Goal: Navigation & Orientation: Find specific page/section

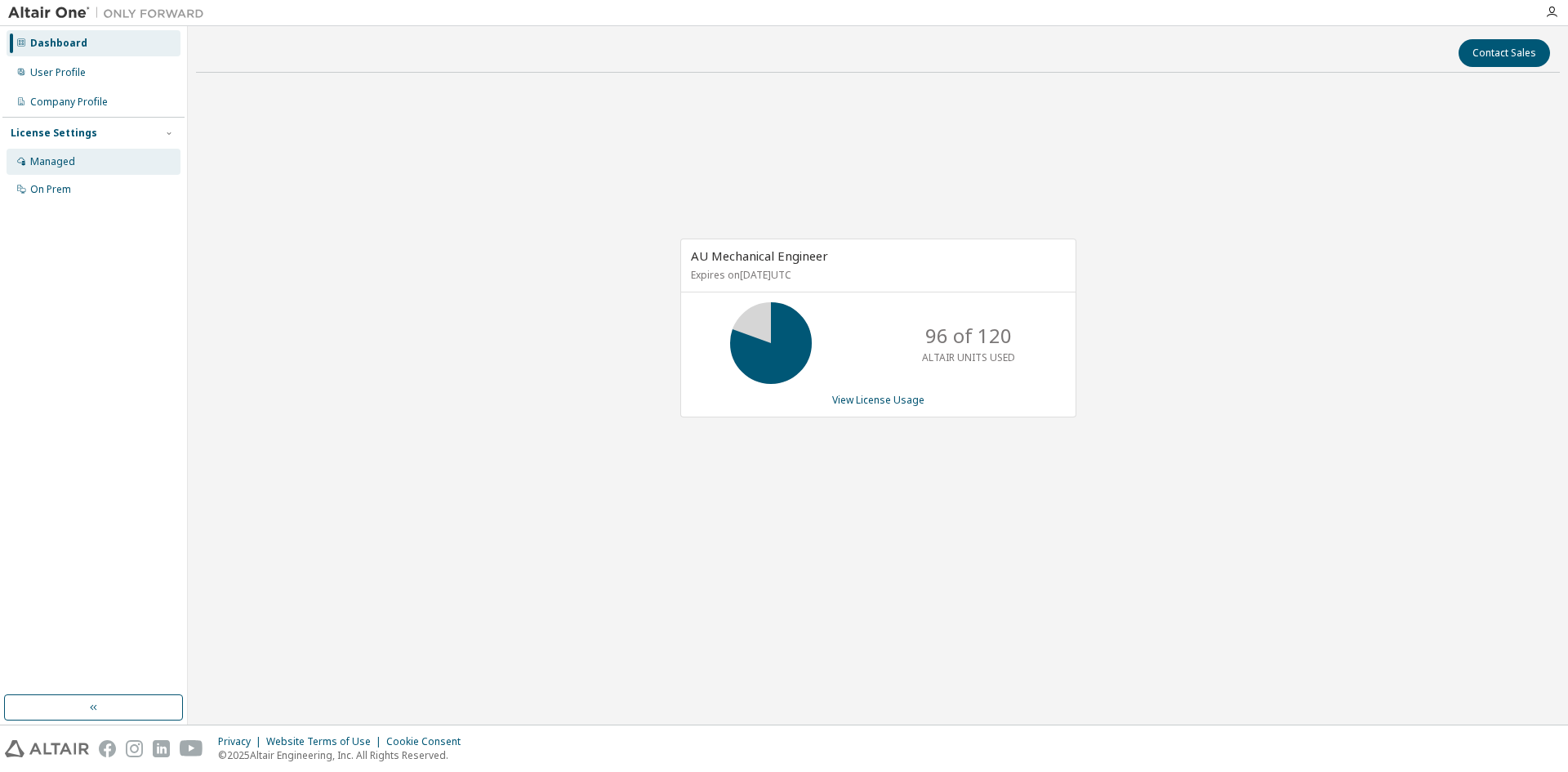
click at [69, 160] on div "Managed" at bounding box center [52, 161] width 45 height 13
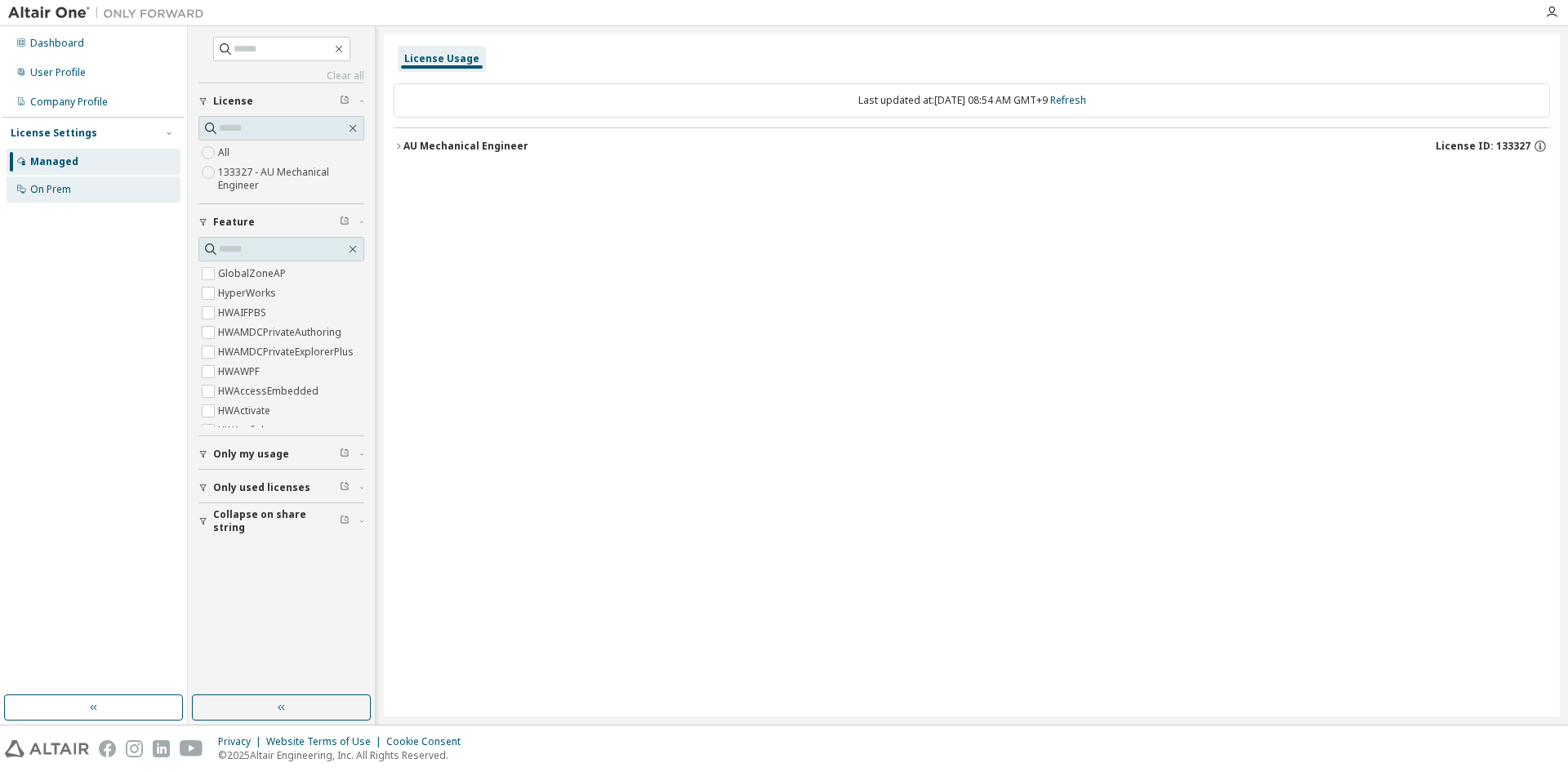
click at [67, 195] on div "On Prem" at bounding box center [50, 189] width 41 height 13
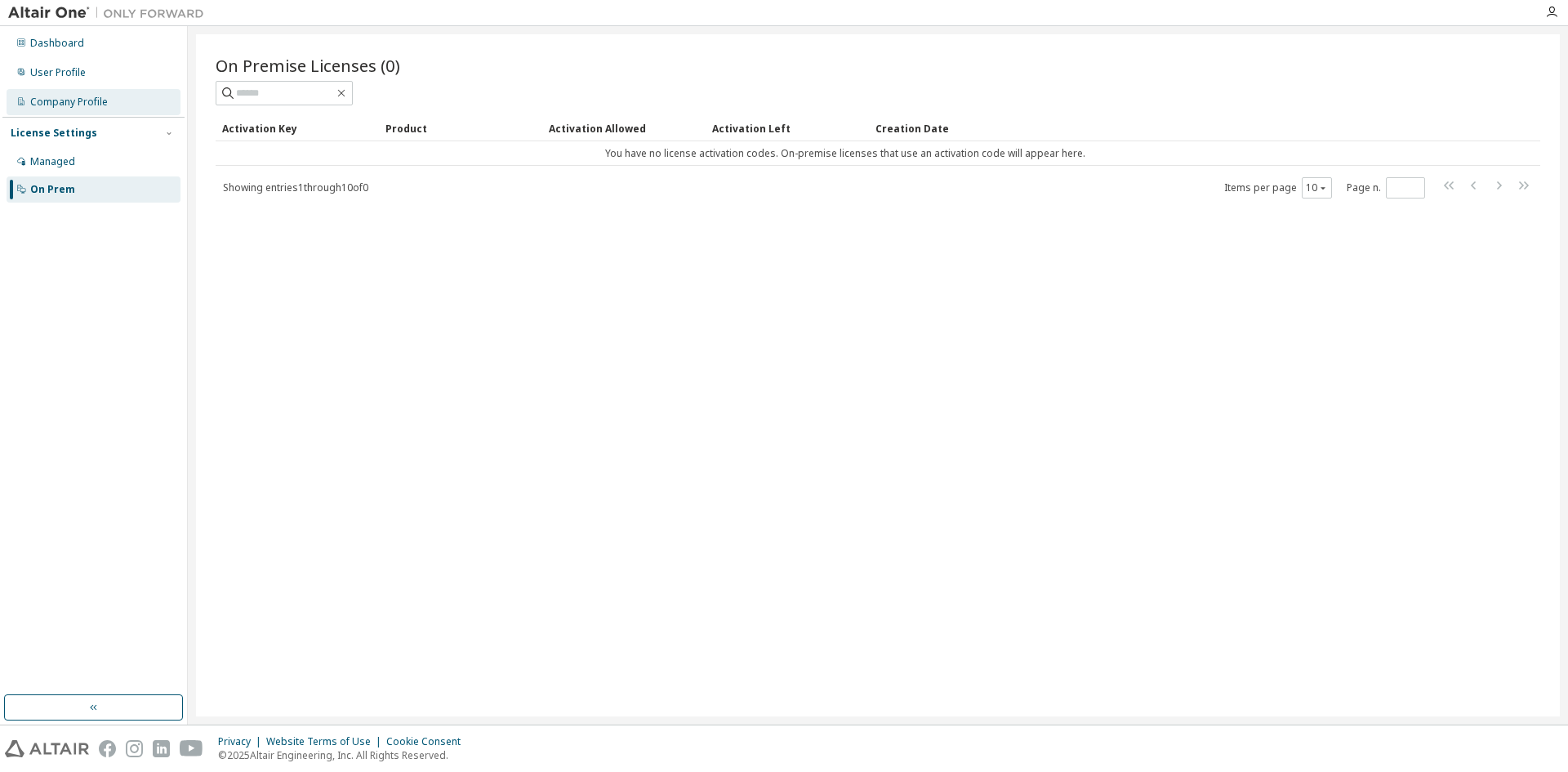
click at [53, 98] on div "Company Profile" at bounding box center [69, 102] width 78 height 13
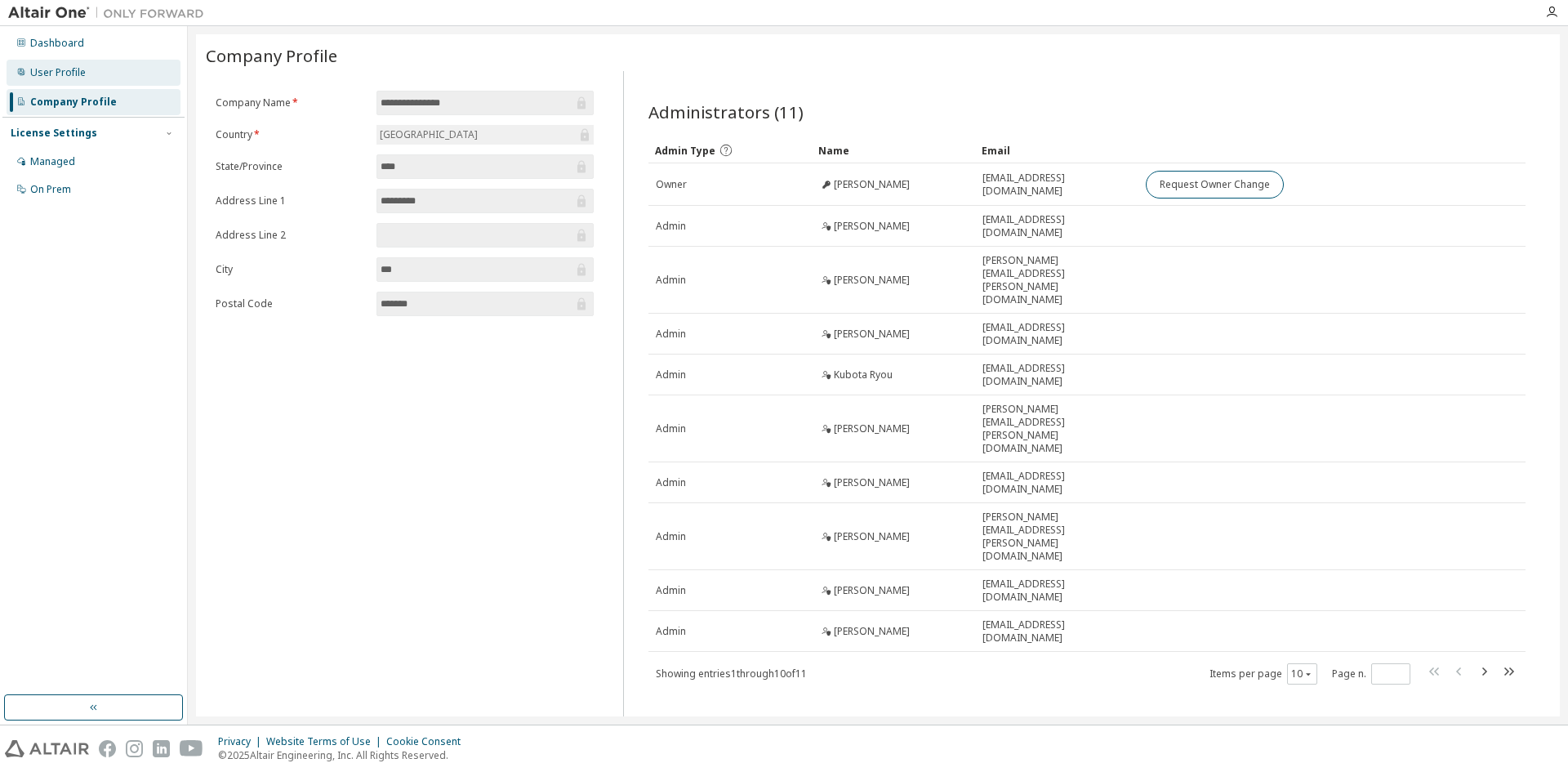
click at [80, 67] on div "User Profile" at bounding box center [58, 72] width 56 height 13
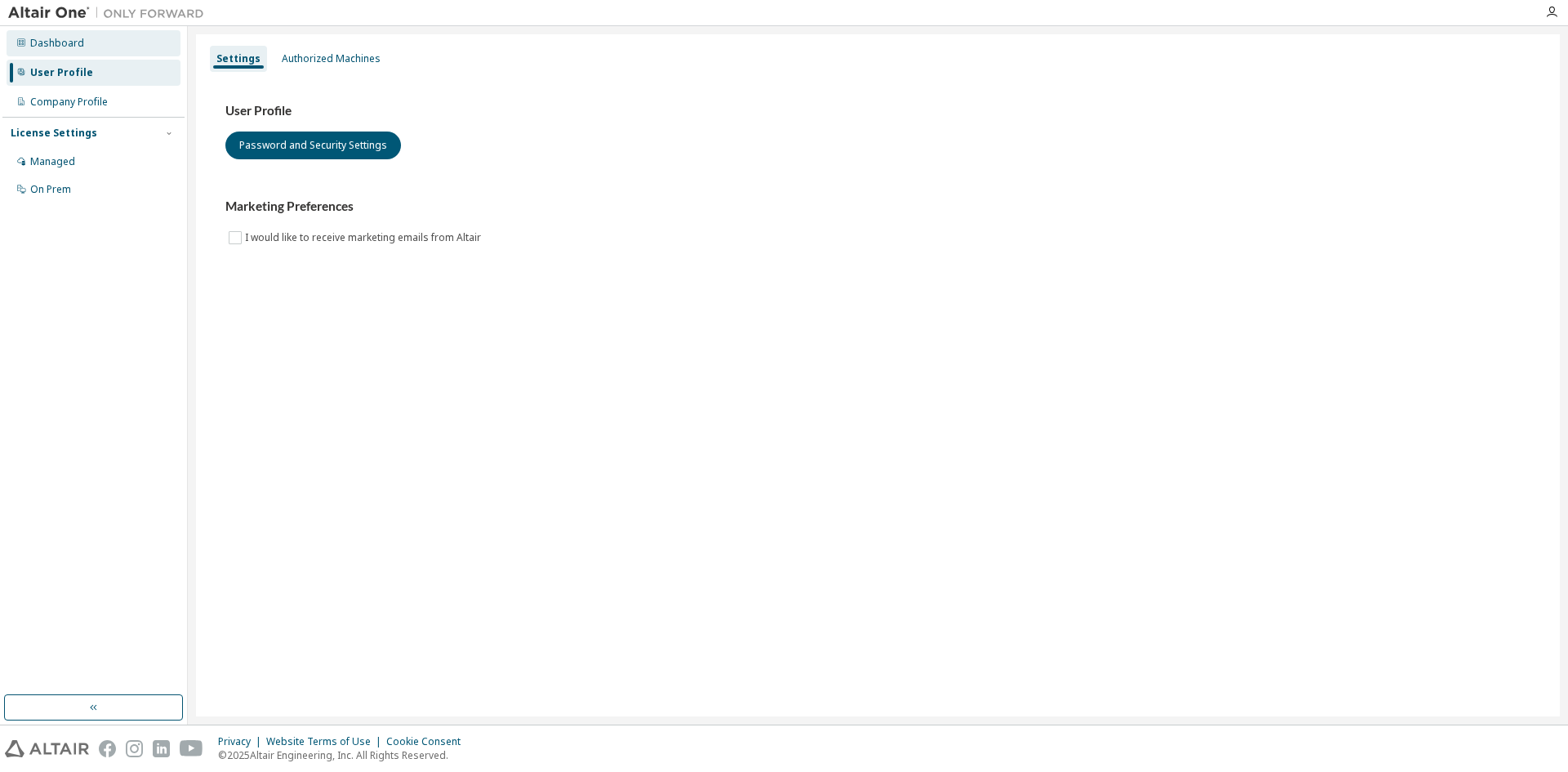
click at [103, 47] on div "Dashboard" at bounding box center [94, 43] width 174 height 26
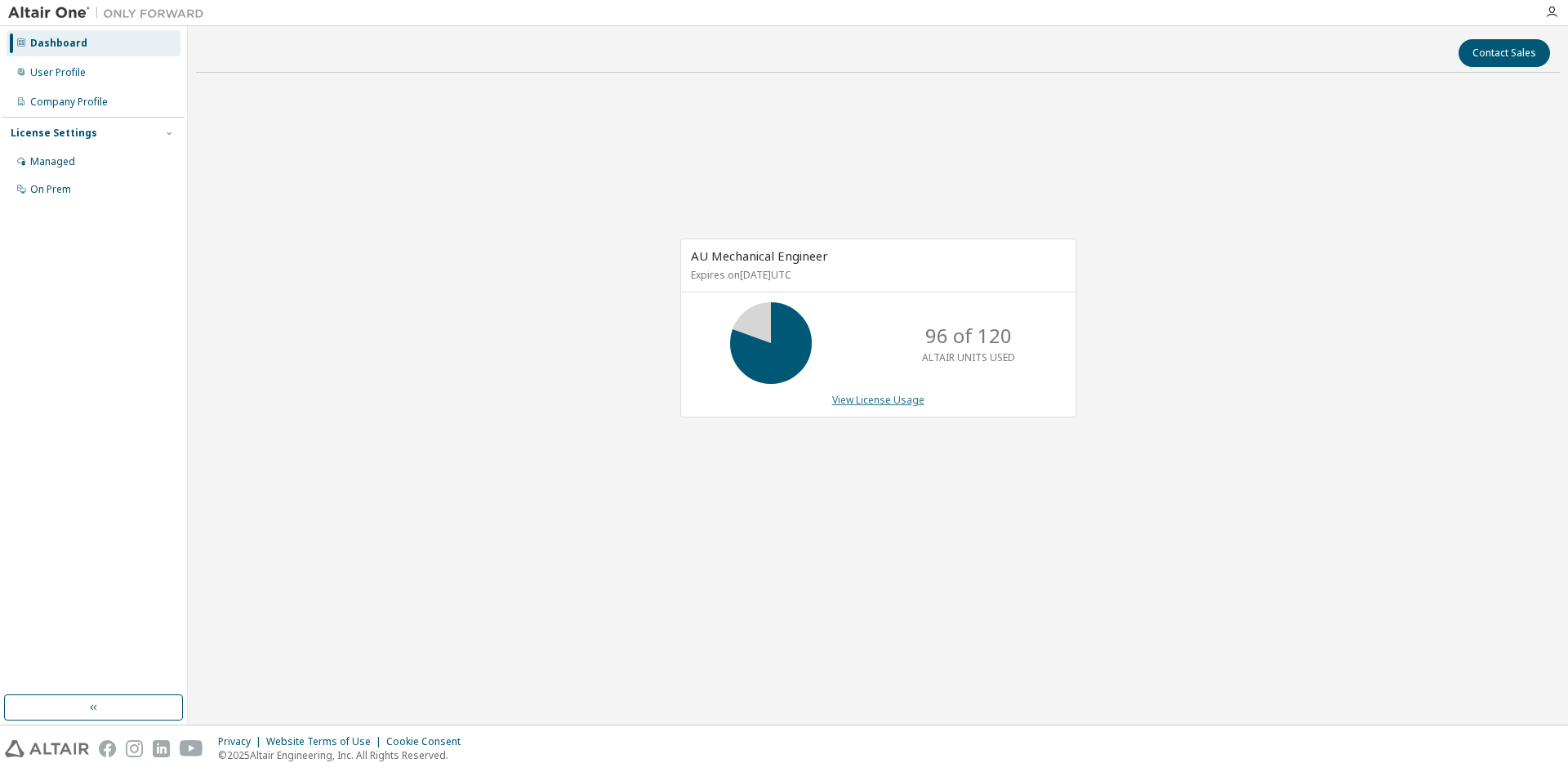
click at [876, 401] on link "View License Usage" at bounding box center [879, 399] width 92 height 14
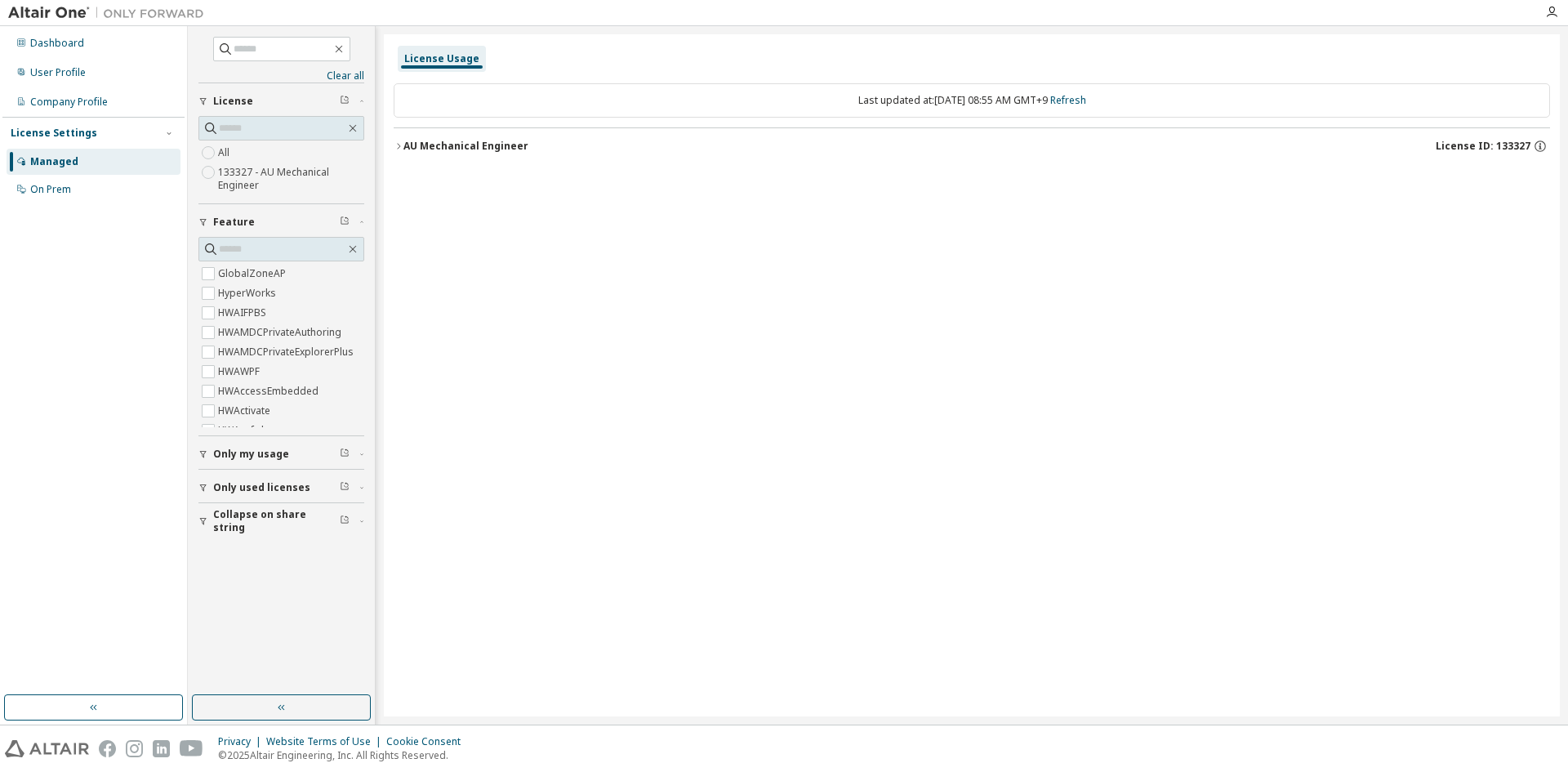
click at [76, 29] on div "Dashboard User Profile Company Profile License Settings Managed On Prem" at bounding box center [93, 117] width 182 height 176
click at [74, 37] on div "Dashboard" at bounding box center [57, 43] width 54 height 13
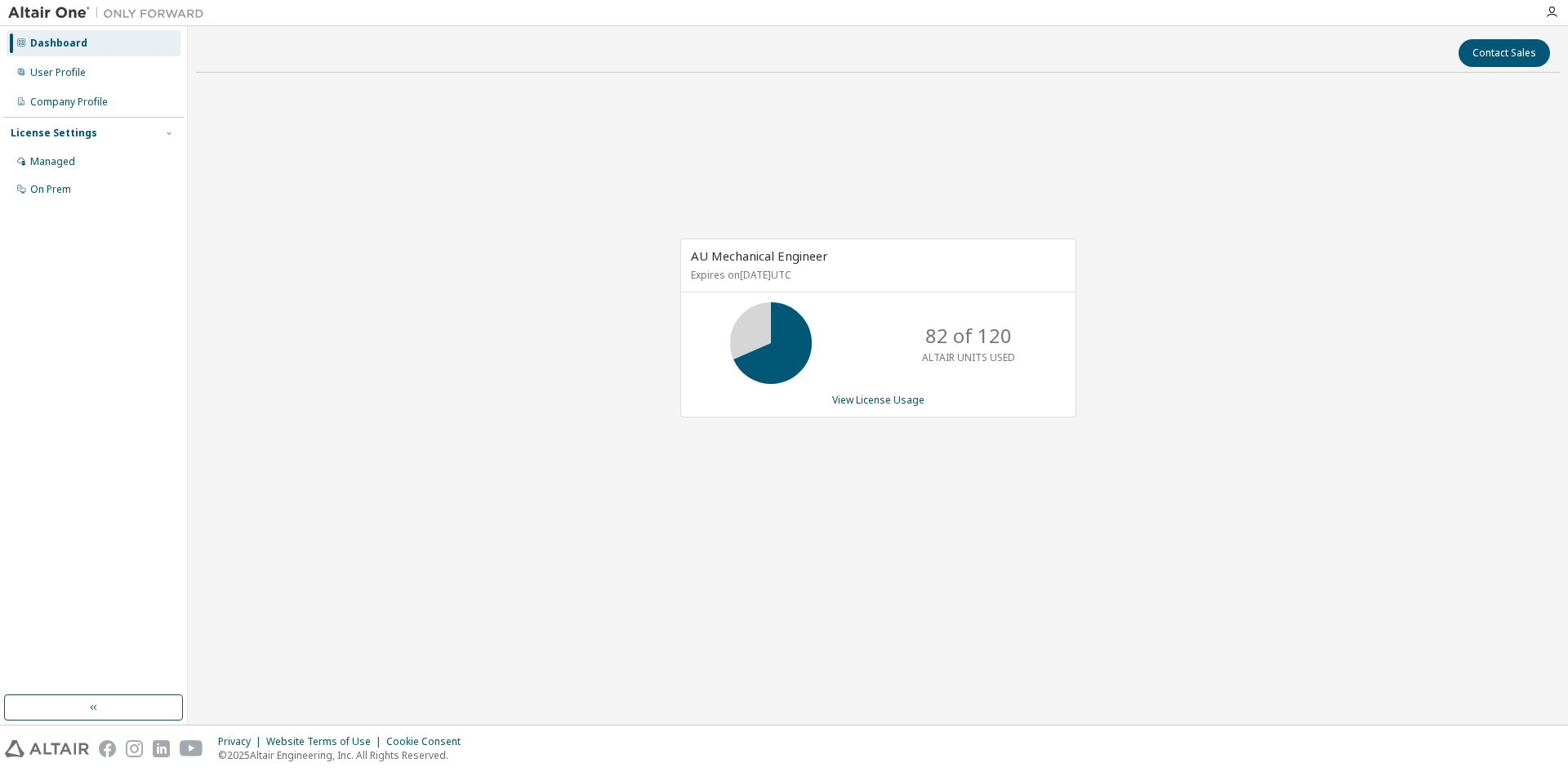
click at [754, 678] on div "Contact Sales AU Mechanical Engineer Expires on [DATE] UTC 82 of 120 ALTAIR UNI…" at bounding box center [878, 375] width 1364 height 682
